Goal: Information Seeking & Learning: Find specific fact

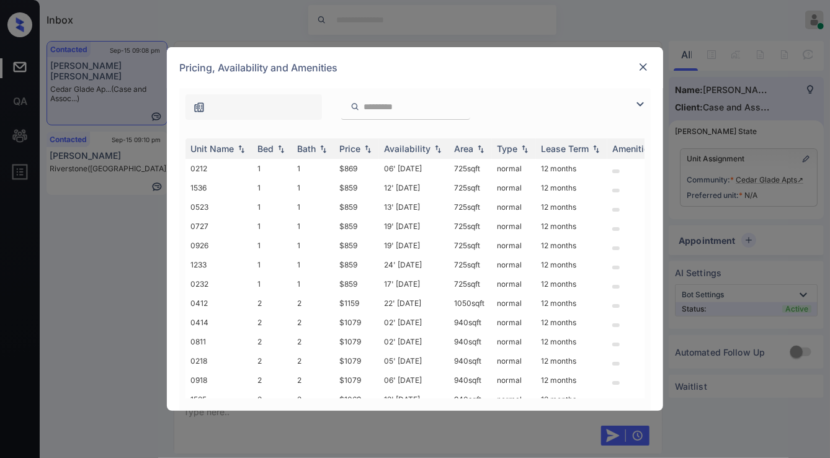
click at [79, 227] on div "**********" at bounding box center [415, 229] width 830 height 458
click at [639, 102] on img at bounding box center [639, 104] width 15 height 15
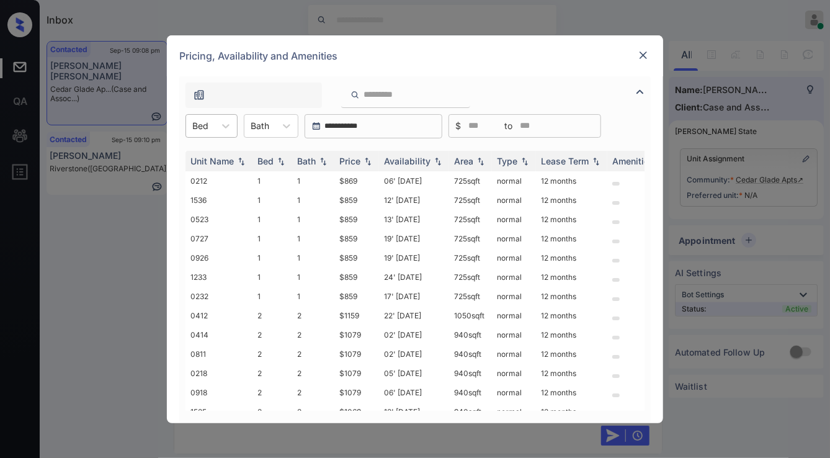
click at [198, 127] on div at bounding box center [200, 125] width 16 height 13
click at [208, 176] on div "2" at bounding box center [211, 178] width 52 height 22
click at [367, 164] on img at bounding box center [367, 160] width 12 height 9
click at [368, 164] on img at bounding box center [367, 160] width 12 height 9
click at [345, 205] on td "$1069" at bounding box center [356, 199] width 45 height 19
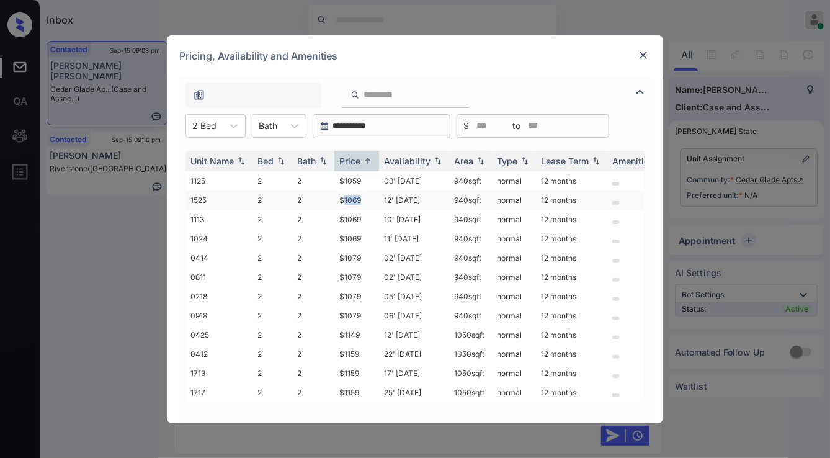
click at [345, 205] on td "$1069" at bounding box center [356, 199] width 45 height 19
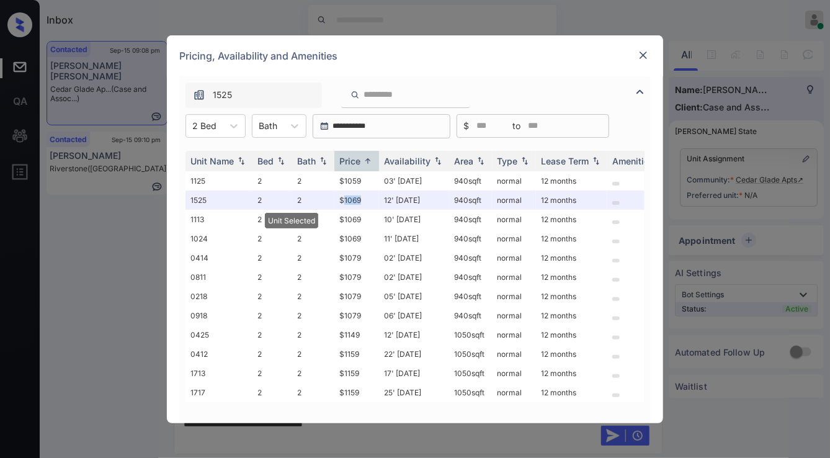
click at [645, 56] on img at bounding box center [643, 55] width 12 height 12
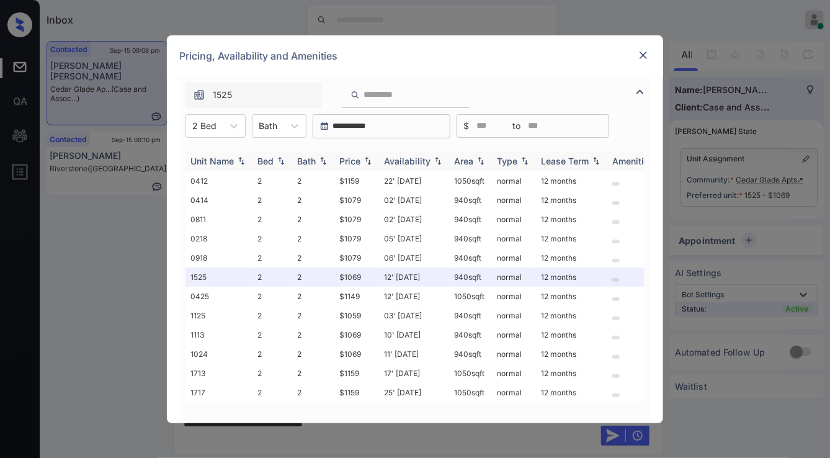
scroll to position [2, 0]
click at [640, 56] on img at bounding box center [643, 55] width 12 height 12
